Goal: Find specific page/section: Find specific page/section

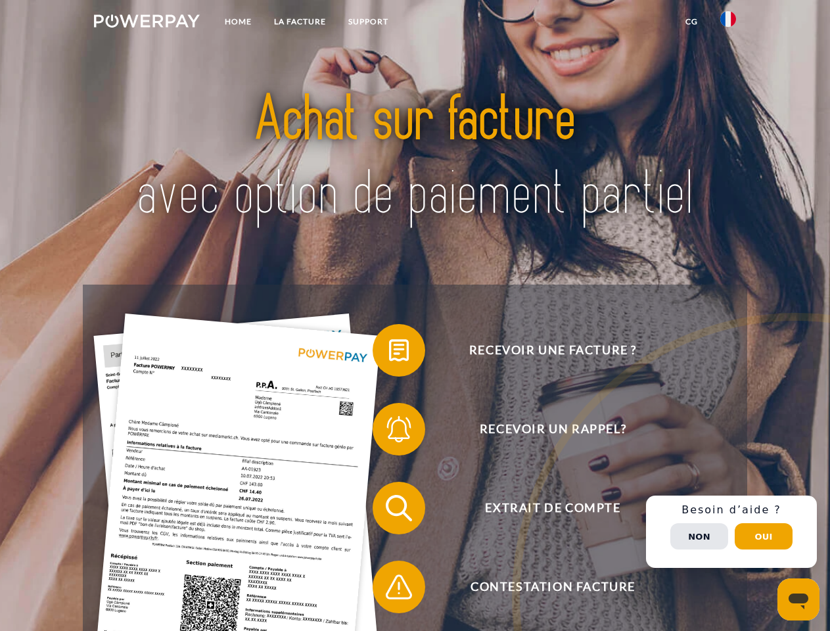
click at [147, 23] on img at bounding box center [147, 20] width 106 height 13
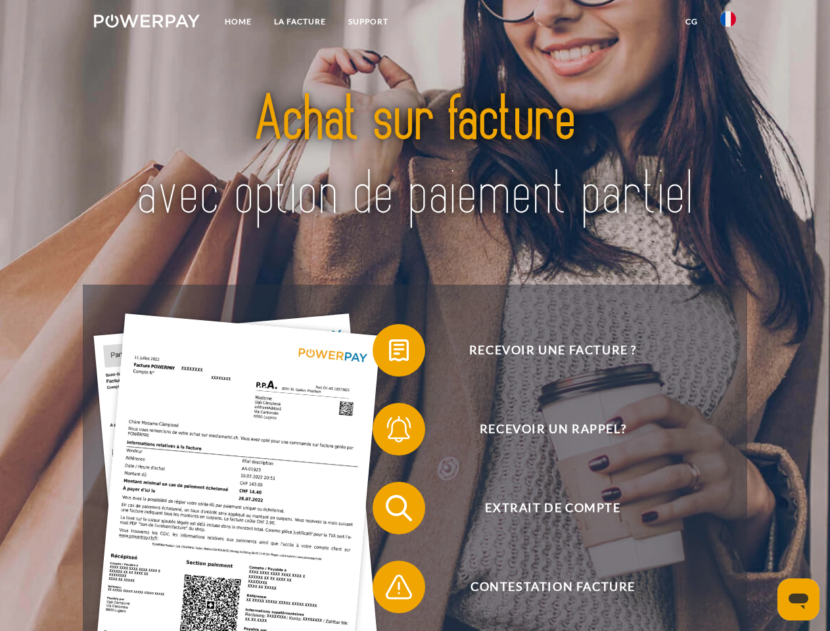
click at [728, 23] on img at bounding box center [728, 19] width 16 height 16
click at [692, 22] on link "CG" at bounding box center [691, 22] width 35 height 24
click at [389, 353] on span at bounding box center [379, 351] width 66 height 66
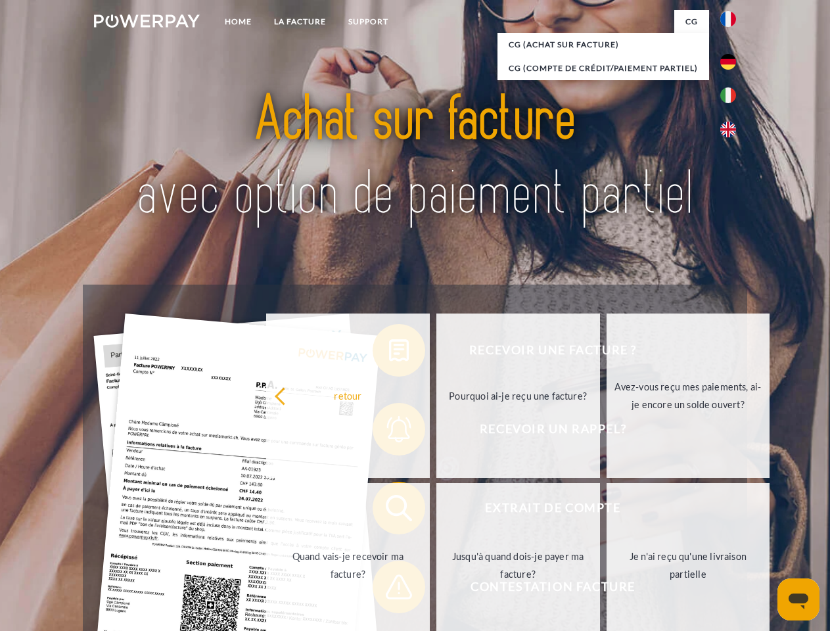
click at [389, 511] on span at bounding box center [379, 508] width 66 height 66
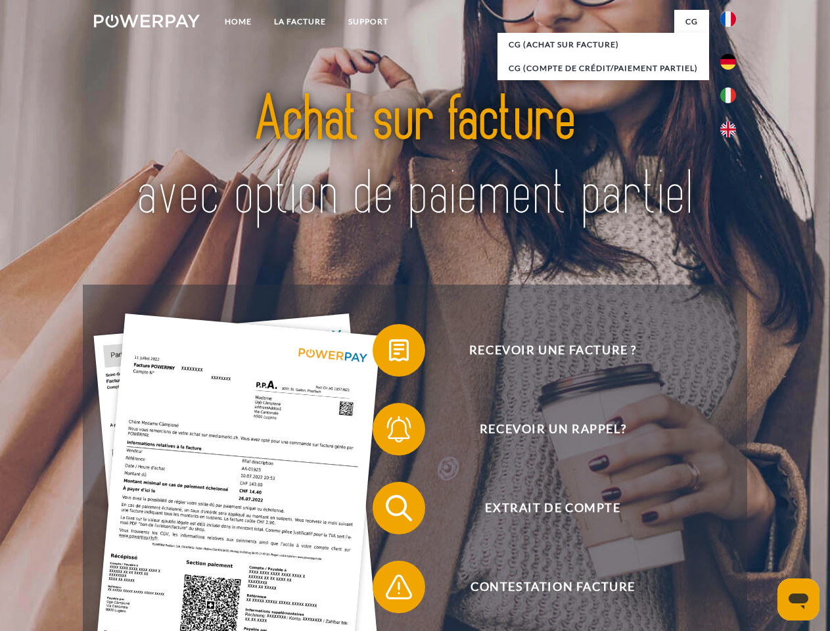
click at [389, 590] on span at bounding box center [379, 587] width 66 height 66
click at [732, 532] on div "Recevoir une facture ? Recevoir un rappel? Extrait de compte retour" at bounding box center [415, 548] width 664 height 526
click at [699, 534] on span "Extrait de compte" at bounding box center [553, 508] width 322 height 53
click at [764, 536] on header "Home LA FACTURE Support" at bounding box center [415, 454] width 830 height 908
